Goal: Information Seeking & Learning: Learn about a topic

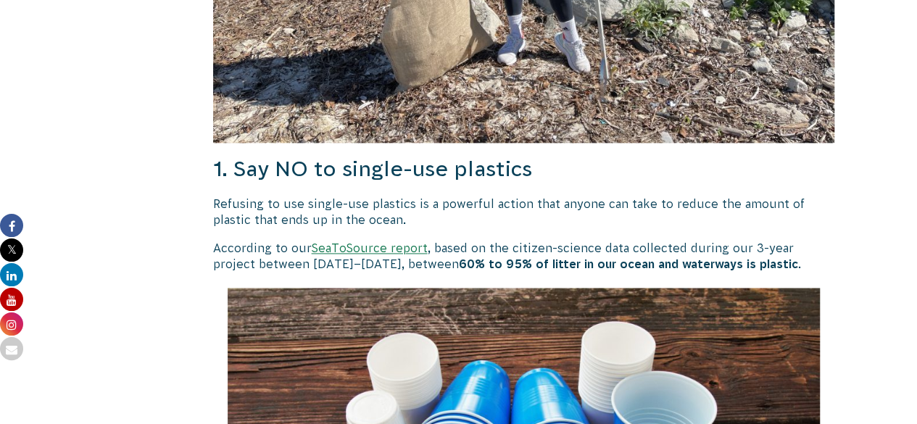
scroll to position [991, 0]
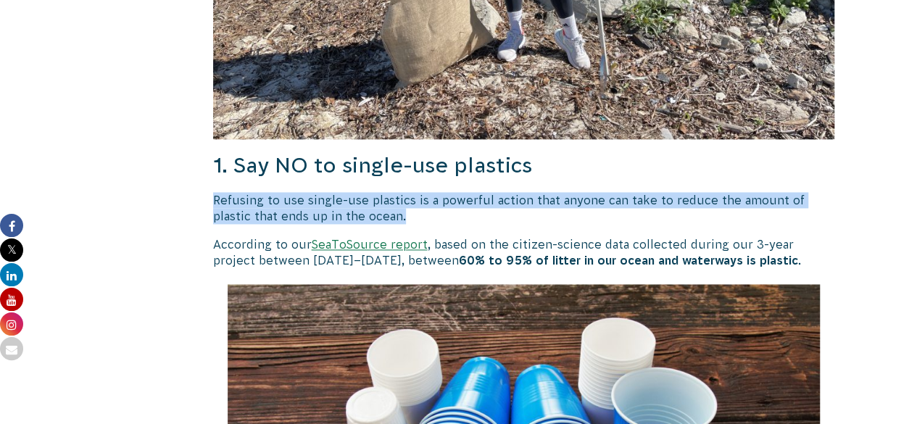
drag, startPoint x: 262, startPoint y: 196, endPoint x: 370, endPoint y: 217, distance: 110.6
copy p "Refusing to use single-use plastics is a powerful action that anyone can take t…"
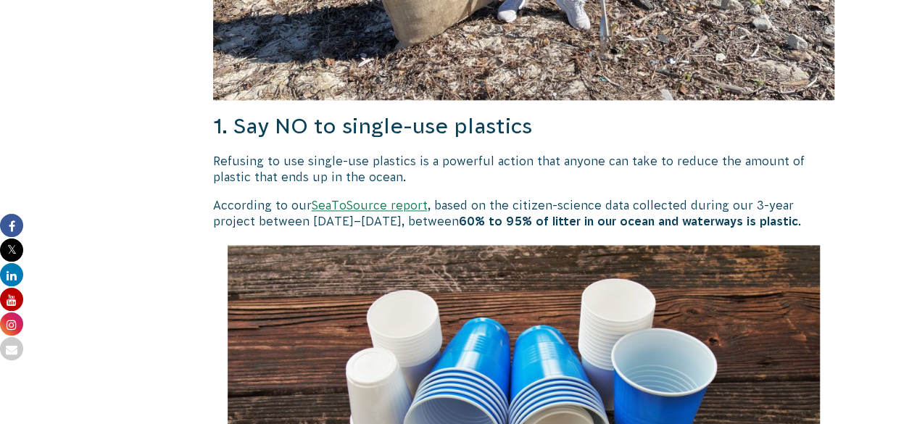
scroll to position [1029, 0]
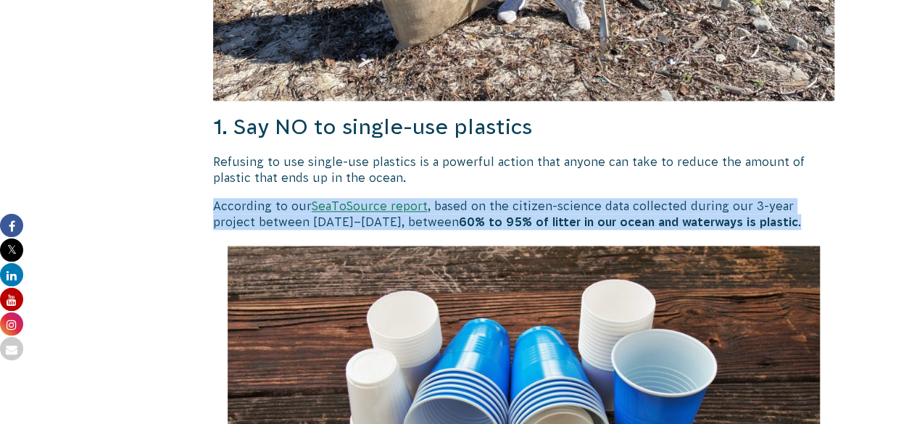
drag, startPoint x: 732, startPoint y: 223, endPoint x: 213, endPoint y: 204, distance: 519.3
click at [213, 204] on p "According to our SeaToSource report , based on the citizen-science data collect…" at bounding box center [524, 214] width 622 height 33
copy p "According to our SeaToSource report , based on the citizen-science data collect…"
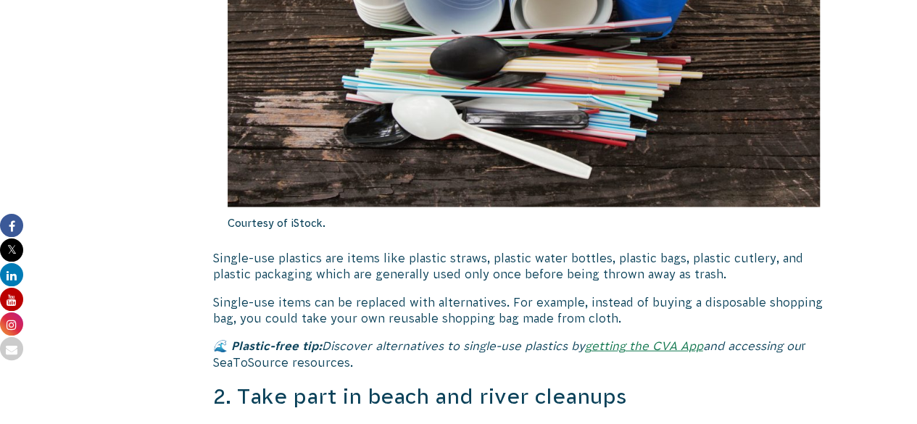
scroll to position [1463, 0]
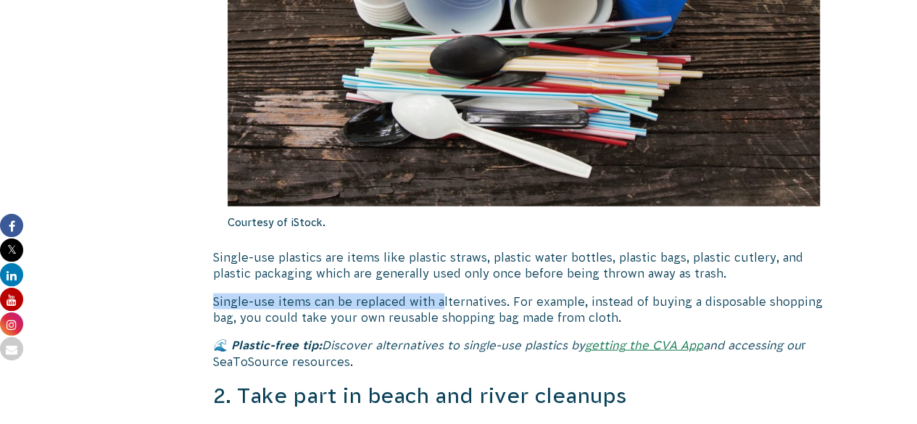
drag, startPoint x: 206, startPoint y: 293, endPoint x: 438, endPoint y: 307, distance: 232.4
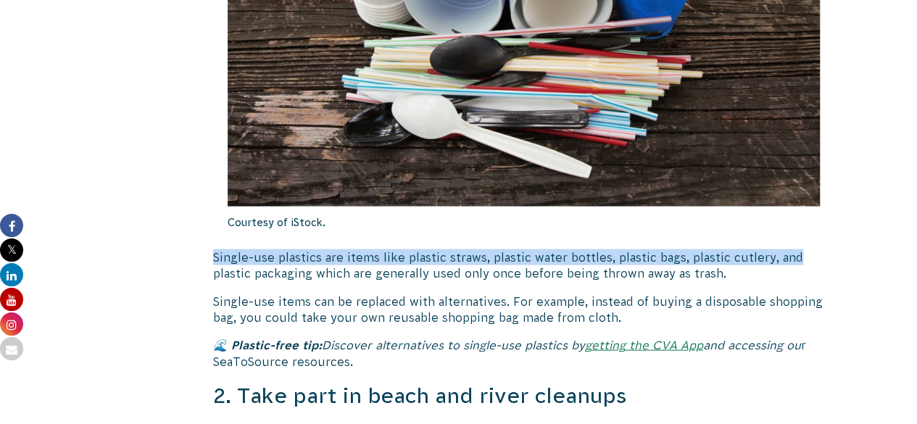
drag, startPoint x: 210, startPoint y: 257, endPoint x: 927, endPoint y: 250, distance: 716.9
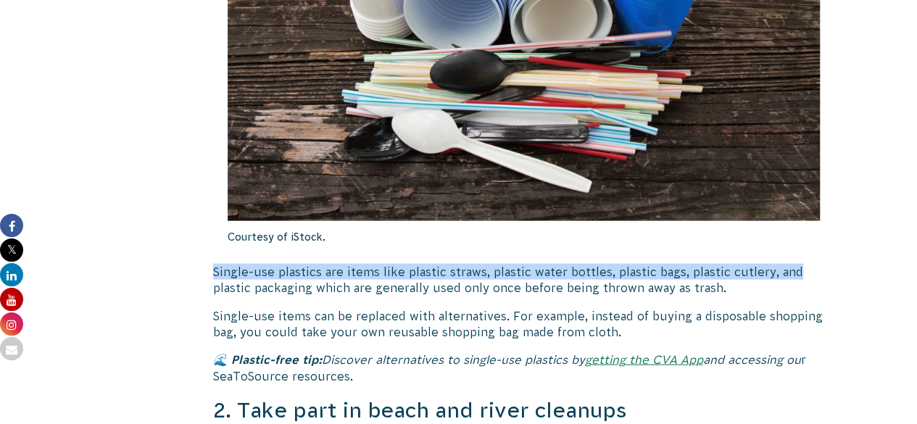
scroll to position [1448, 0]
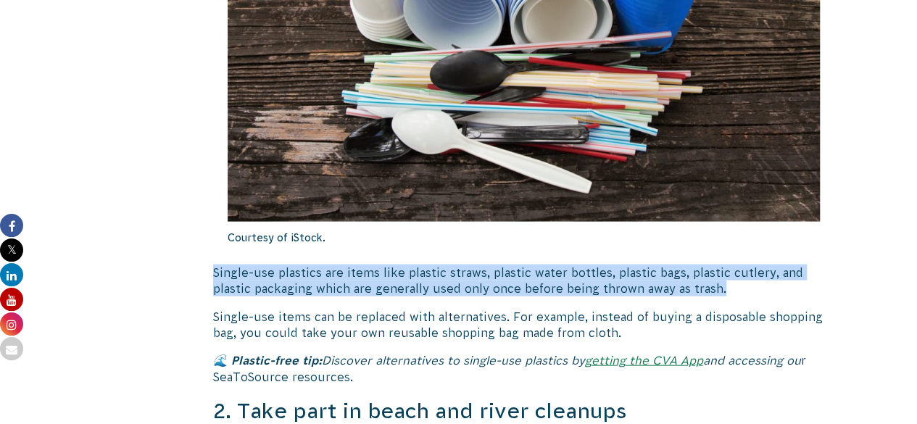
drag, startPoint x: 719, startPoint y: 290, endPoint x: 203, endPoint y: 276, distance: 516.3
copy p "Single-use plastics are items like plastic straws, plastic water bottles, plast…"
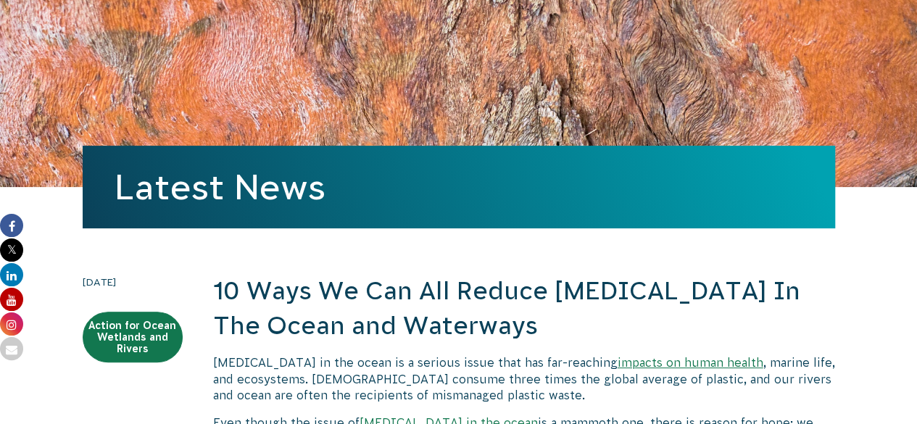
scroll to position [89, 0]
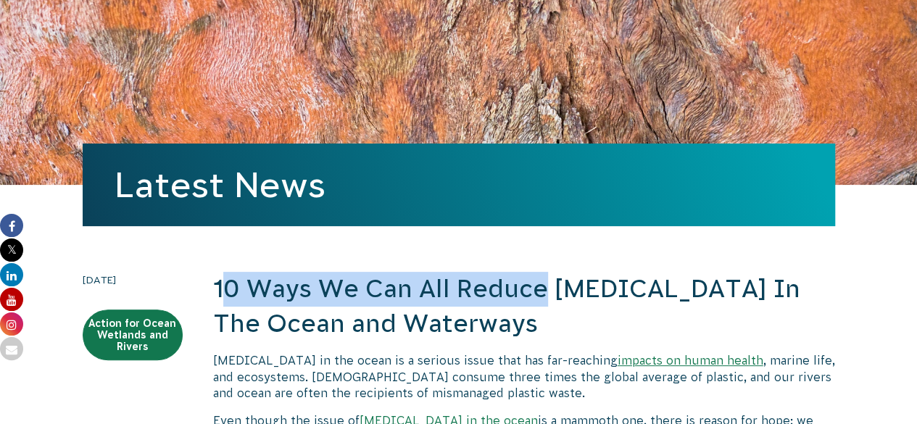
drag, startPoint x: 217, startPoint y: 288, endPoint x: 544, endPoint y: 300, distance: 326.4
click at [544, 300] on h2 "10 Ways We Can All Reduce [MEDICAL_DATA] In The Ocean and Waterways" at bounding box center [524, 306] width 622 height 69
drag, startPoint x: 543, startPoint y: 320, endPoint x: 210, endPoint y: 285, distance: 334.5
copy h2 "10 Ways We Can All Reduce [MEDICAL_DATA] In The Ocean and Waterways"
